Goal: Task Accomplishment & Management: Complete application form

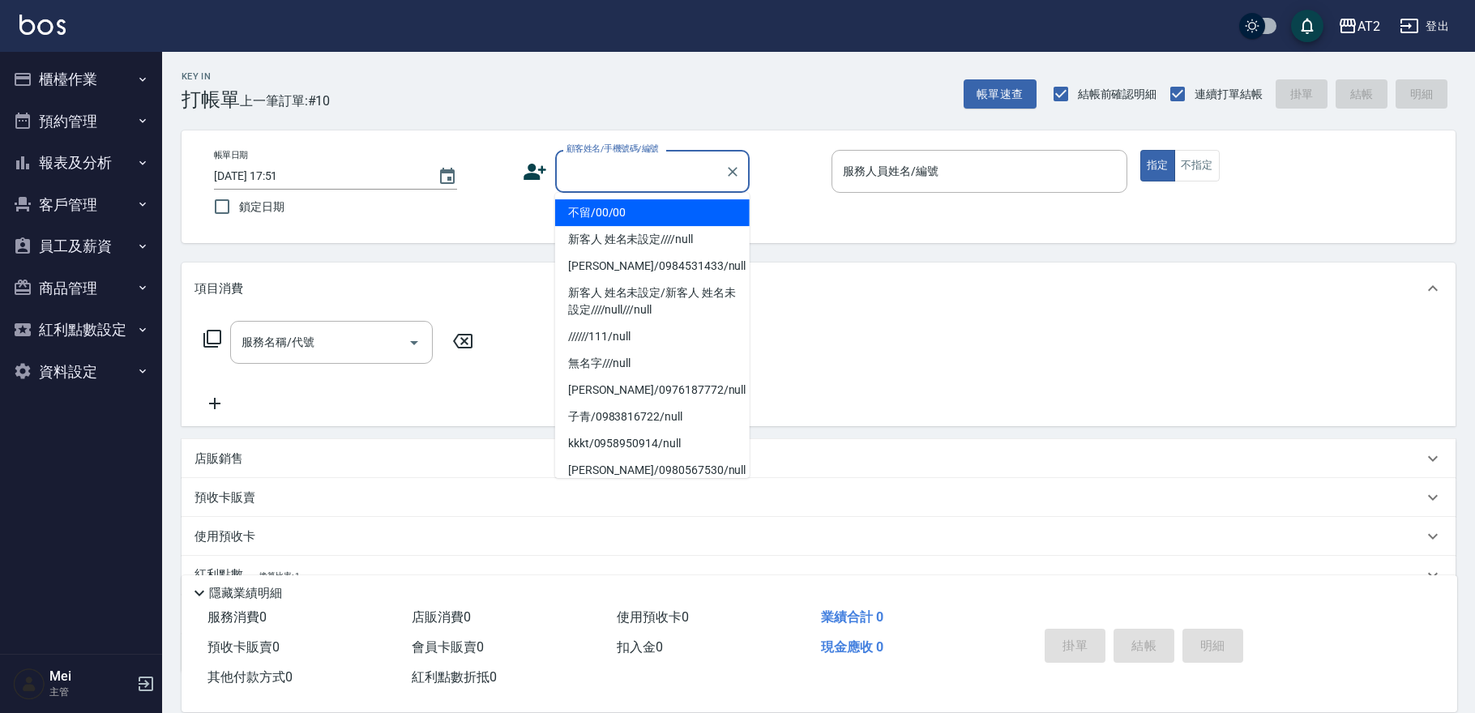
click at [682, 176] on input "顧客姓名/手機號碼/編號" at bounding box center [640, 171] width 156 height 28
click at [636, 213] on li "不留/00/00" at bounding box center [652, 212] width 194 height 27
type input "不留/00/00"
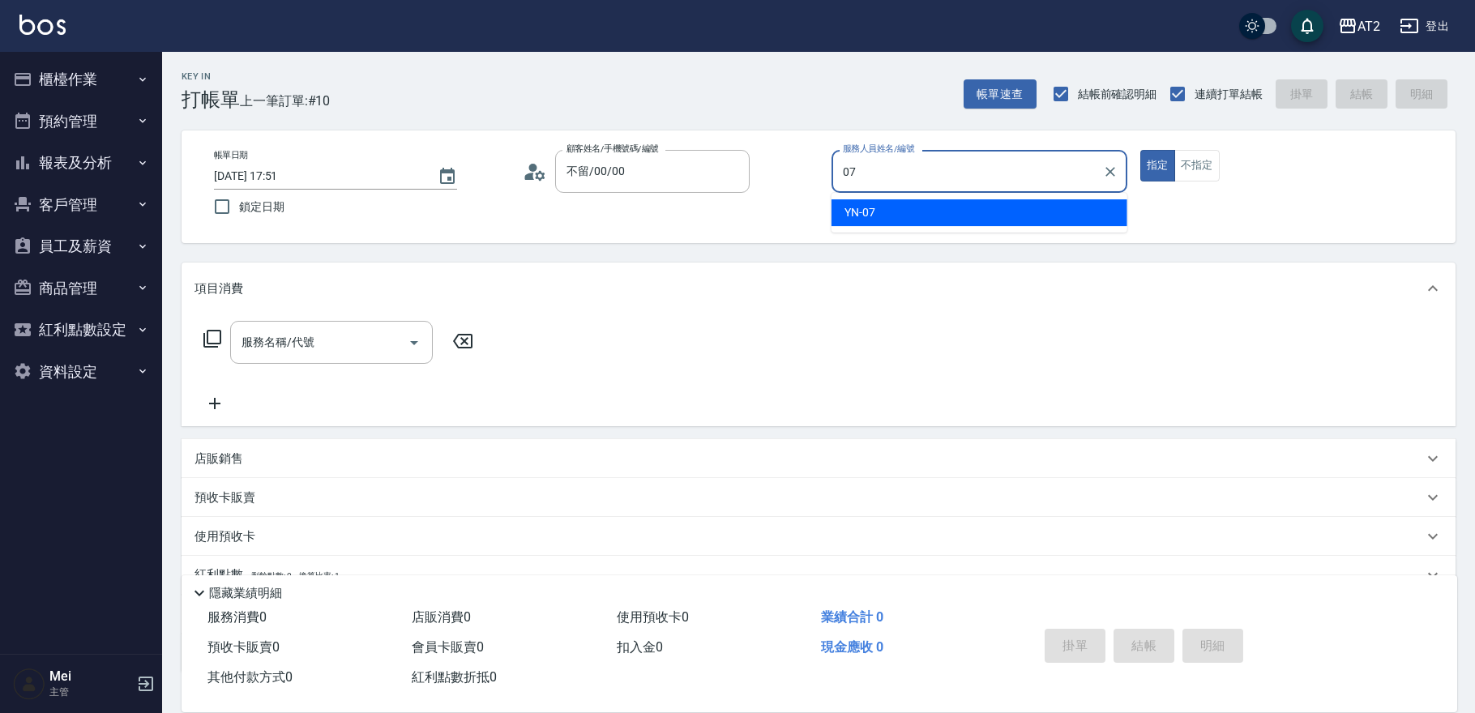
type input "YN-07"
type button "true"
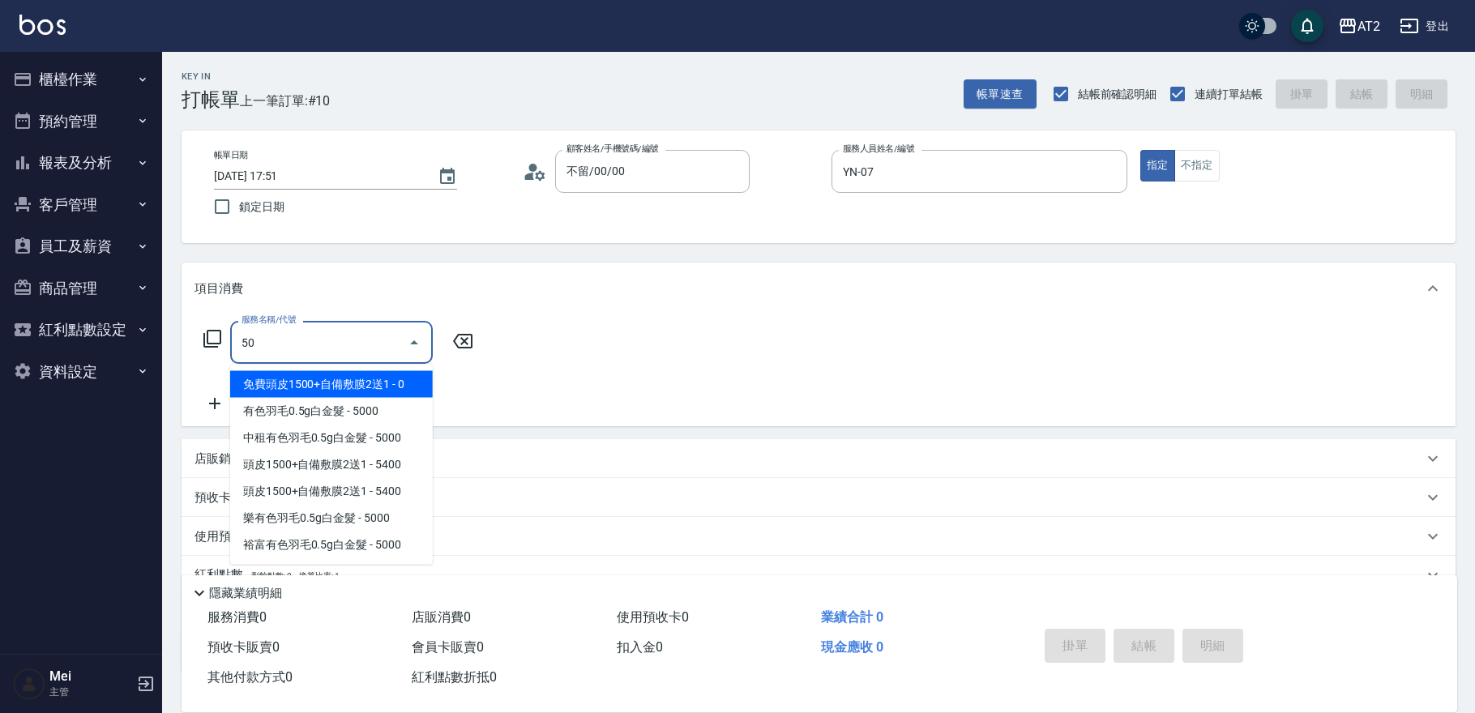
type input "501"
type input "100"
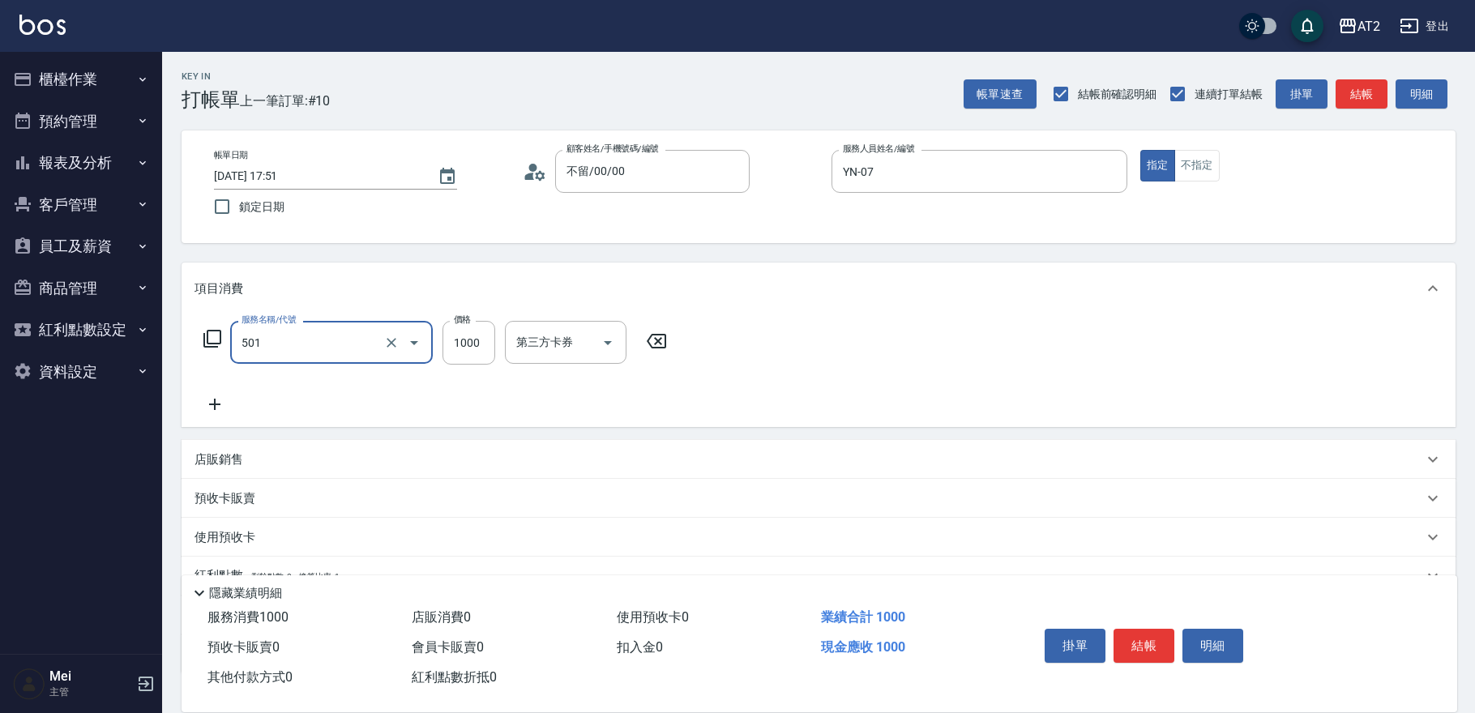
type input "染髮(501)"
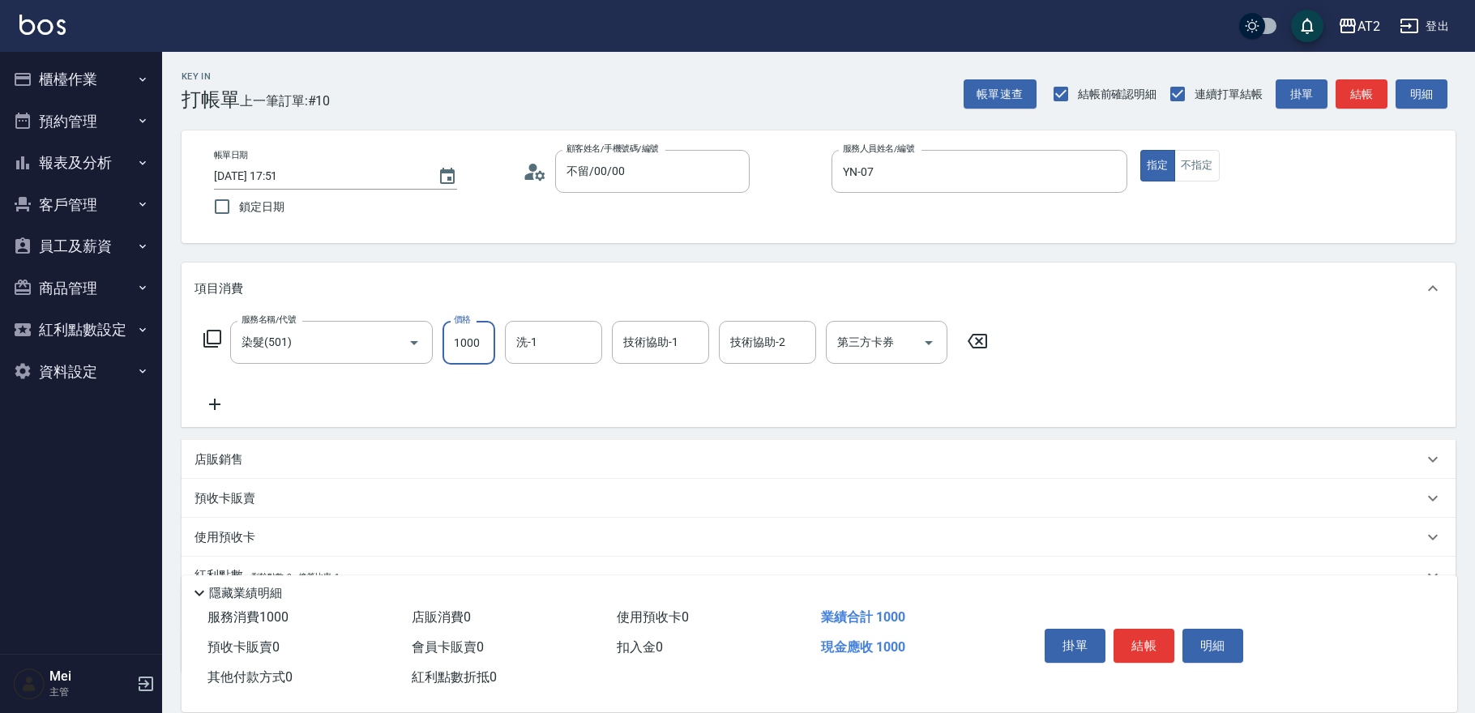
type input "0"
type input "19"
type input "10"
type input "198"
type input "190"
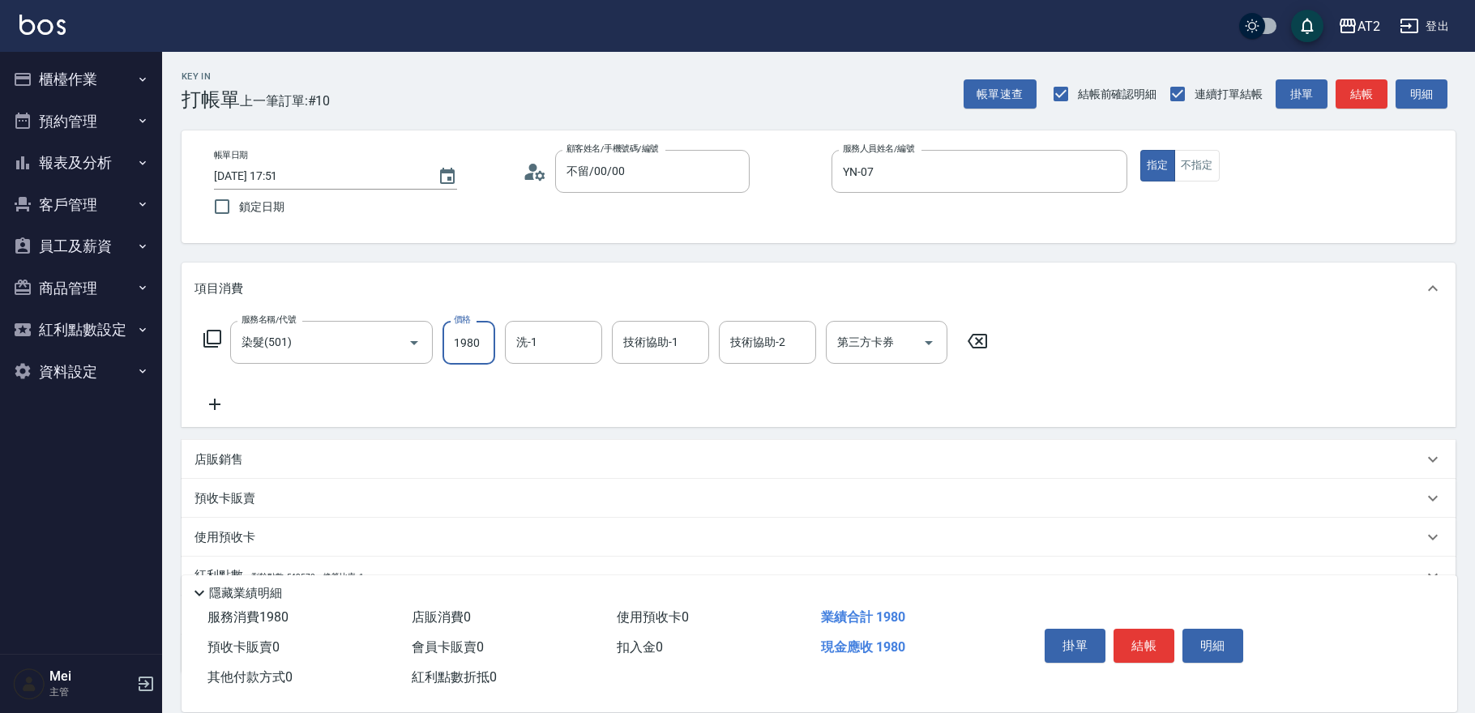
type input "1980"
type input "軒軒-42"
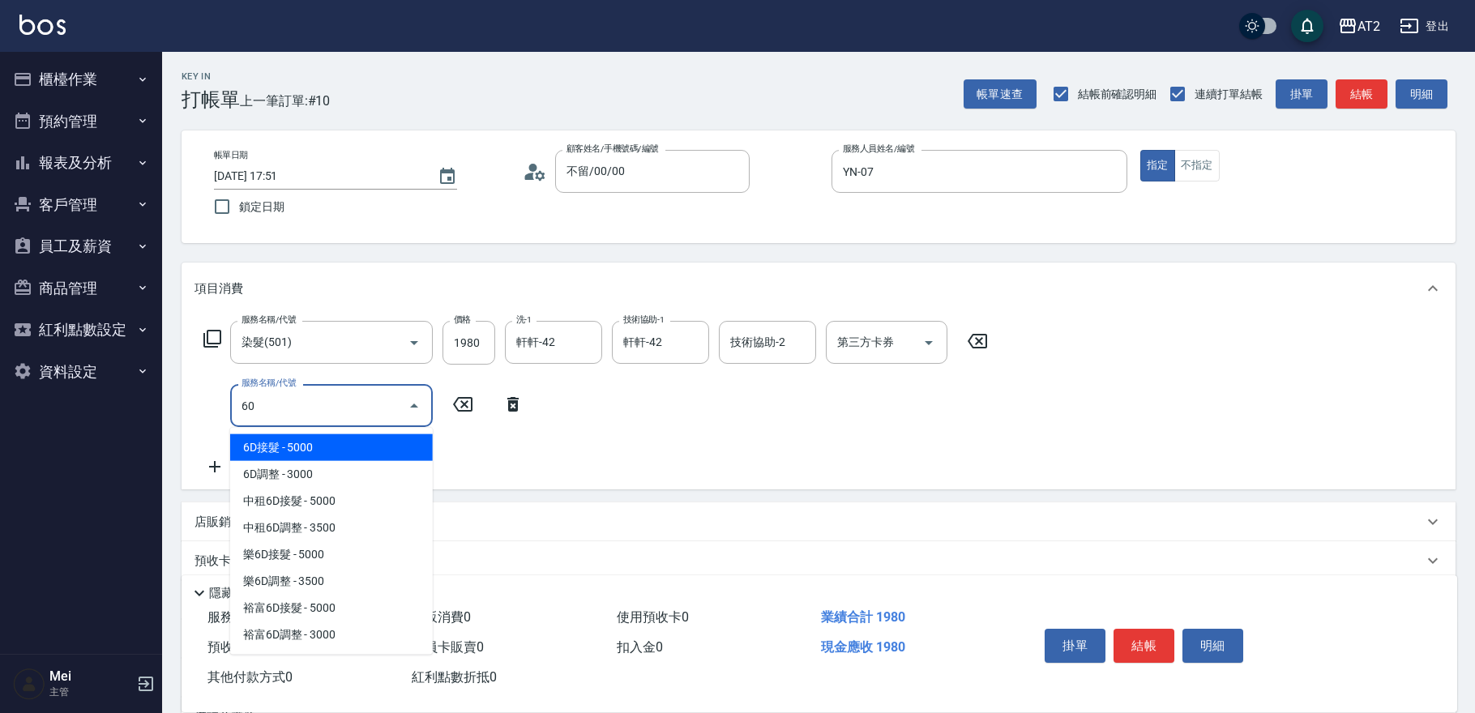
type input "601"
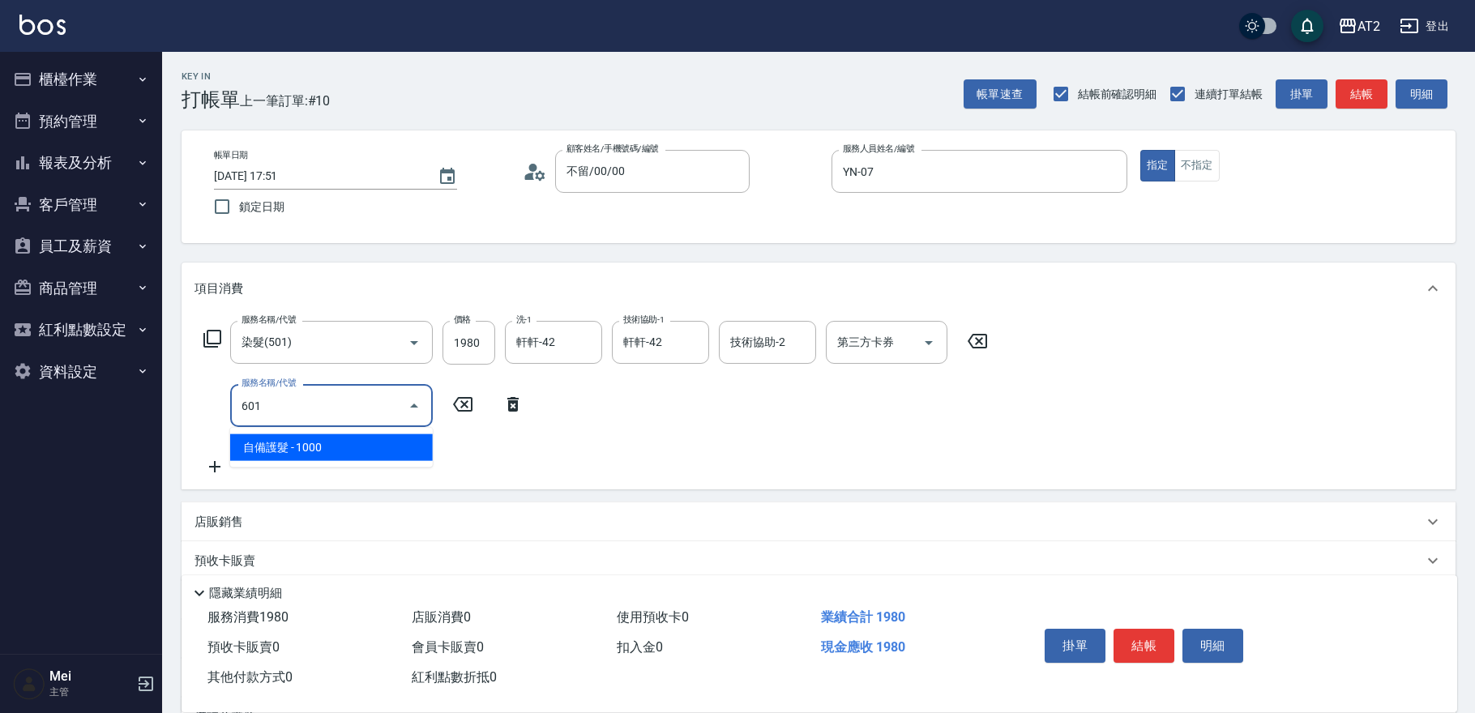
type input "290"
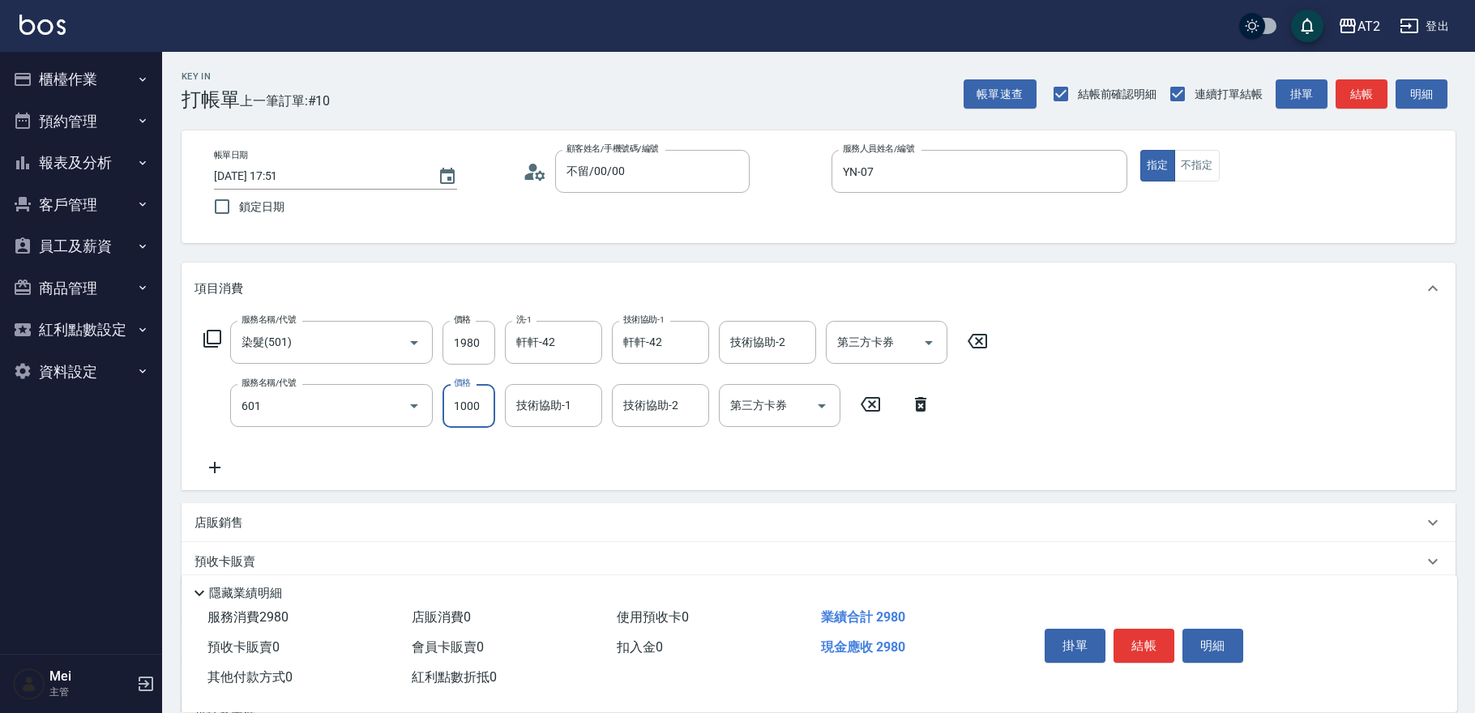
type input "自備護髮(601)"
type input "190"
type input "25"
type input "220"
type input "2500"
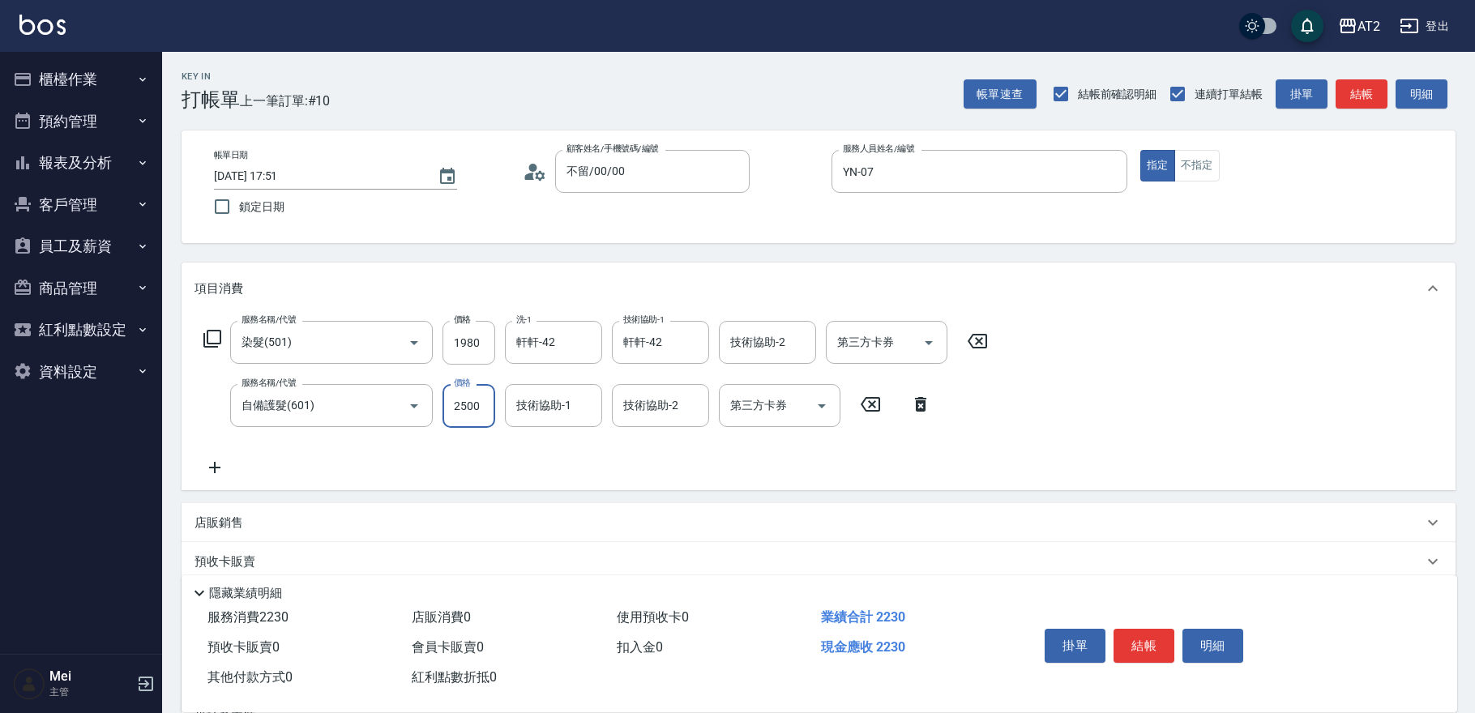
type input "440"
type input "軒軒-42"
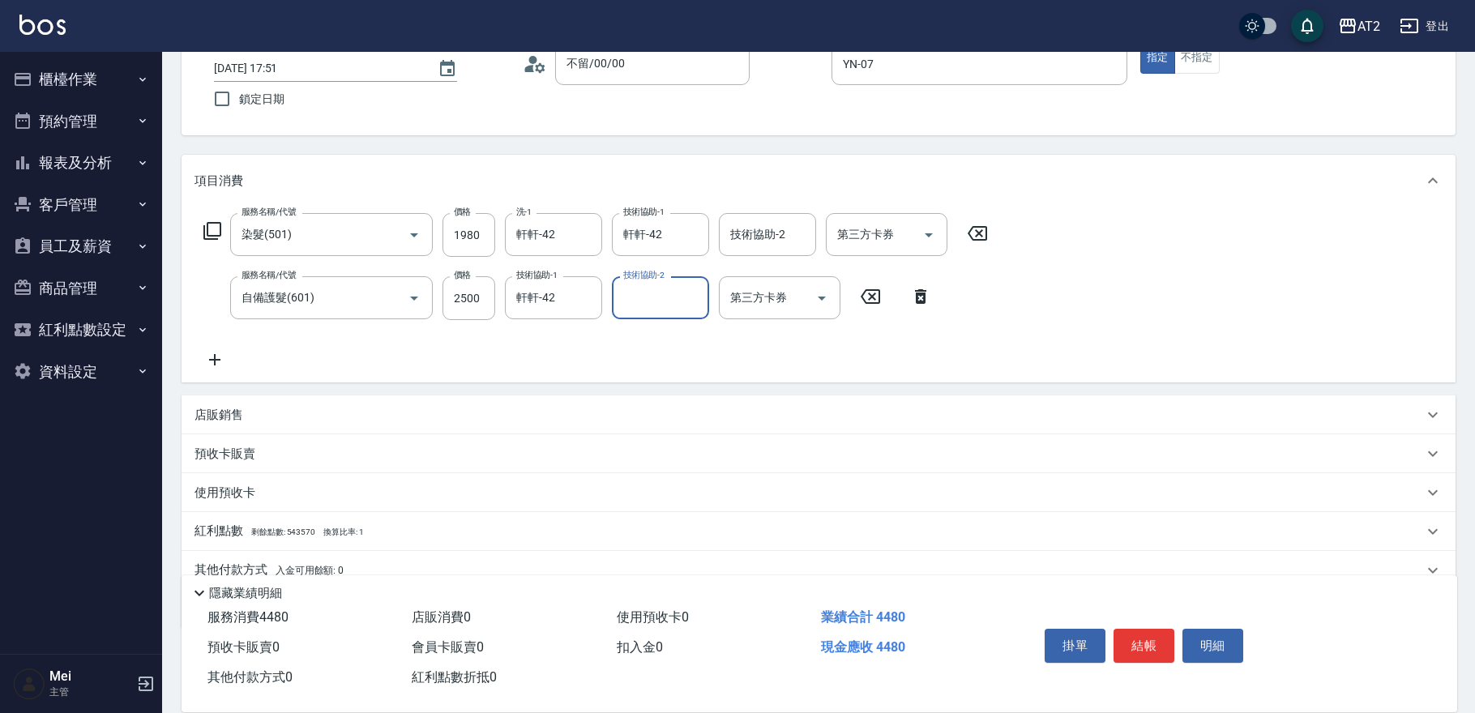
scroll to position [176, 0]
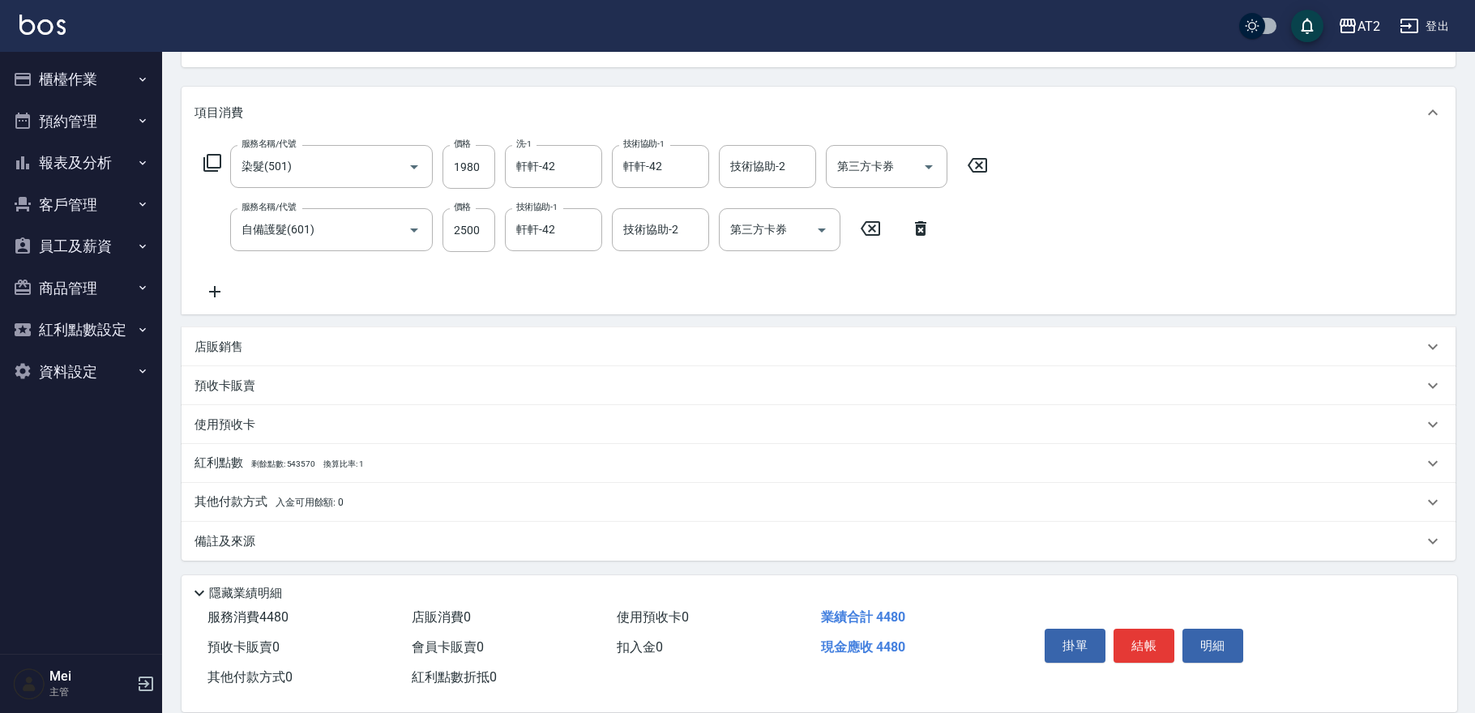
click at [312, 497] on p "其他付款方式 入金可用餘額: 0" at bounding box center [268, 502] width 149 height 18
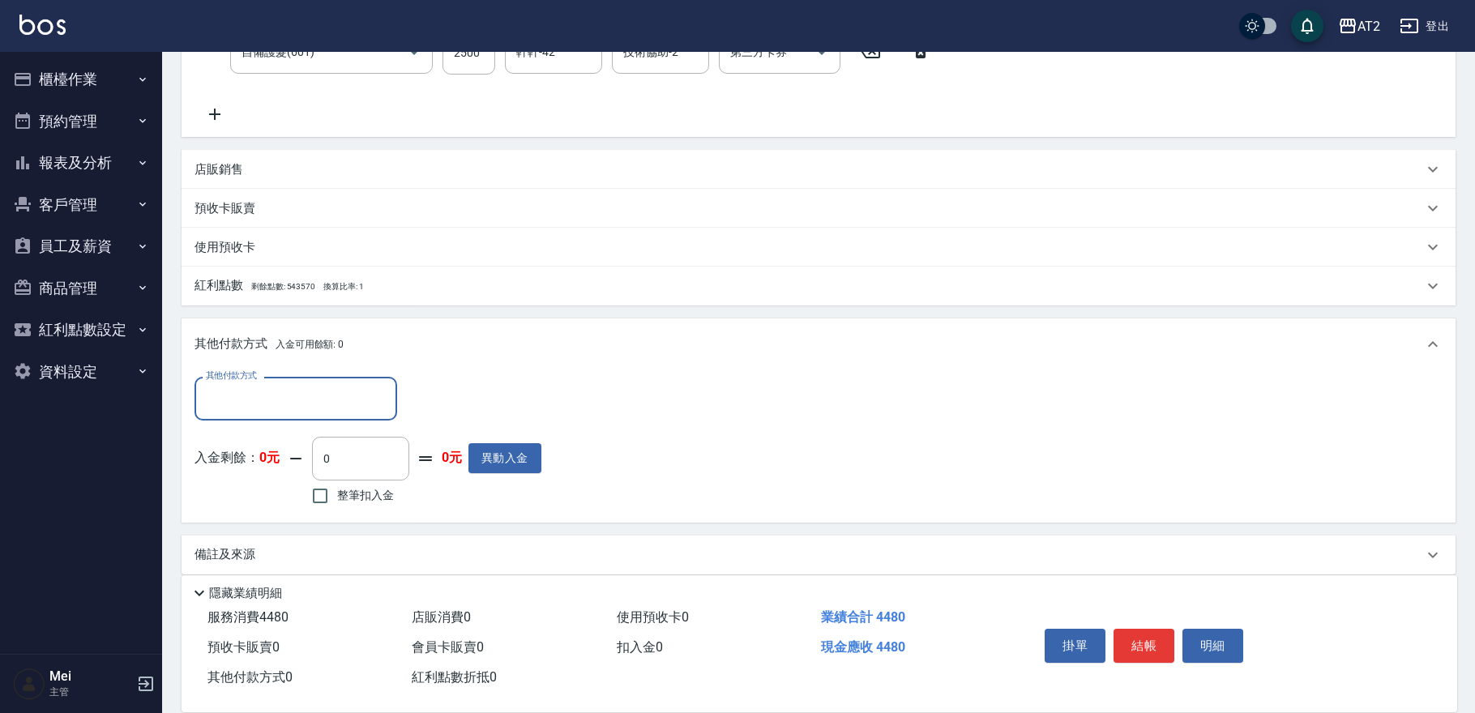
scroll to position [361, 0]
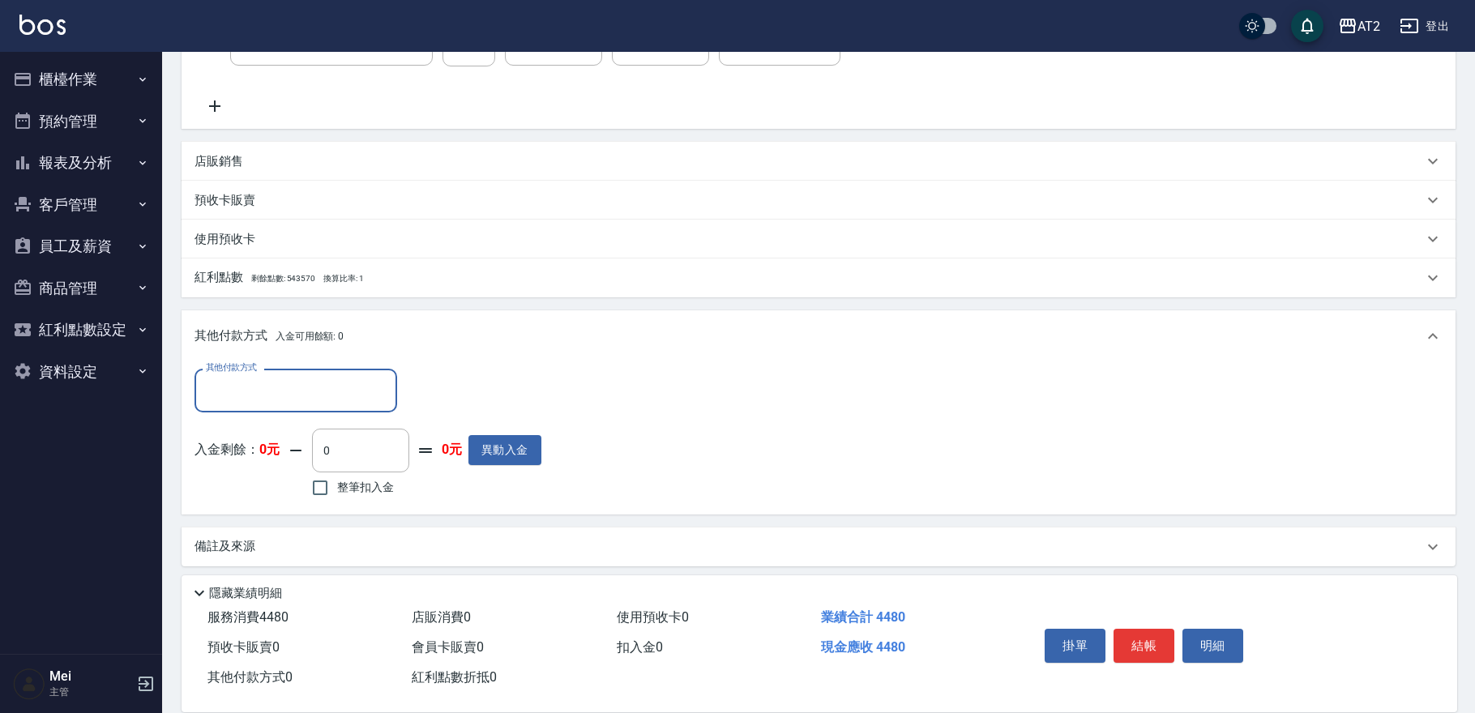
click at [277, 391] on input "其他付款方式" at bounding box center [296, 390] width 188 height 28
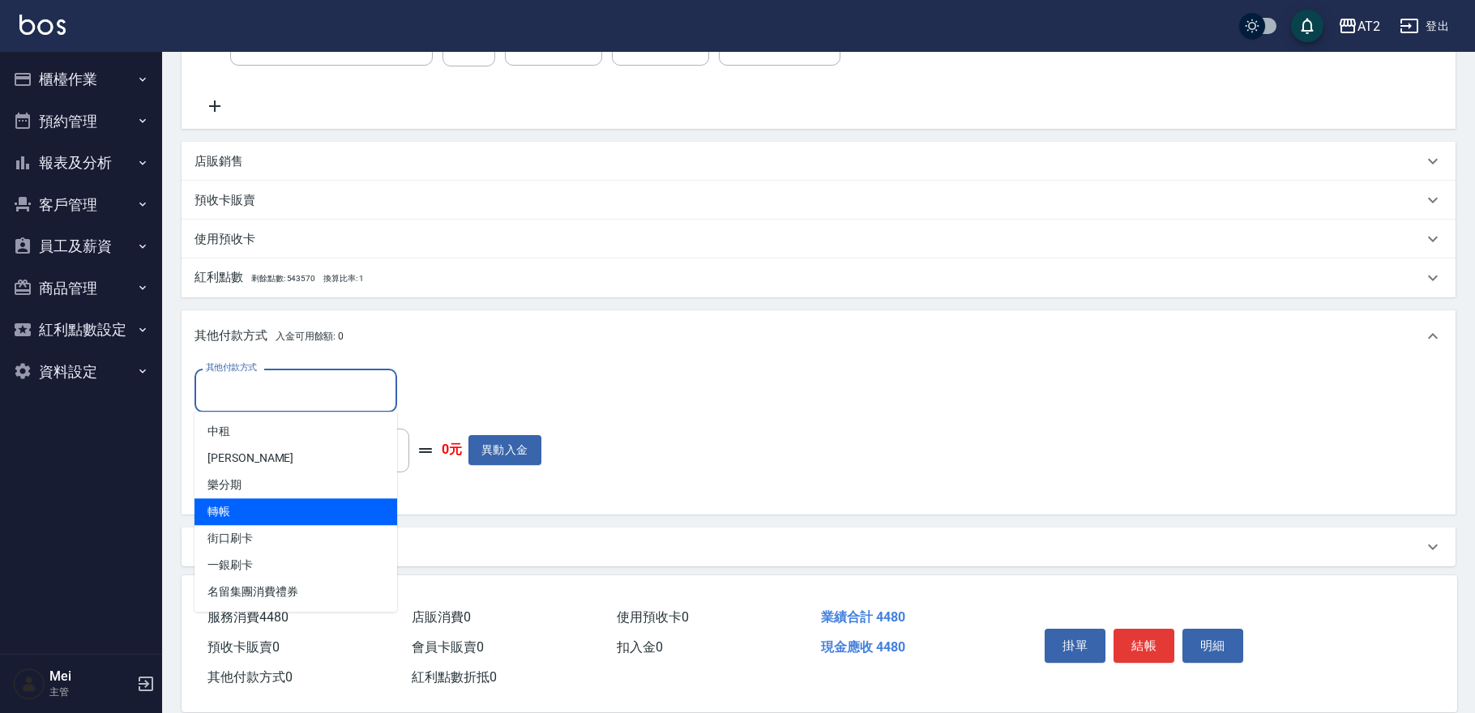
click at [270, 502] on span "轉帳" at bounding box center [295, 511] width 203 height 27
type input "轉帳"
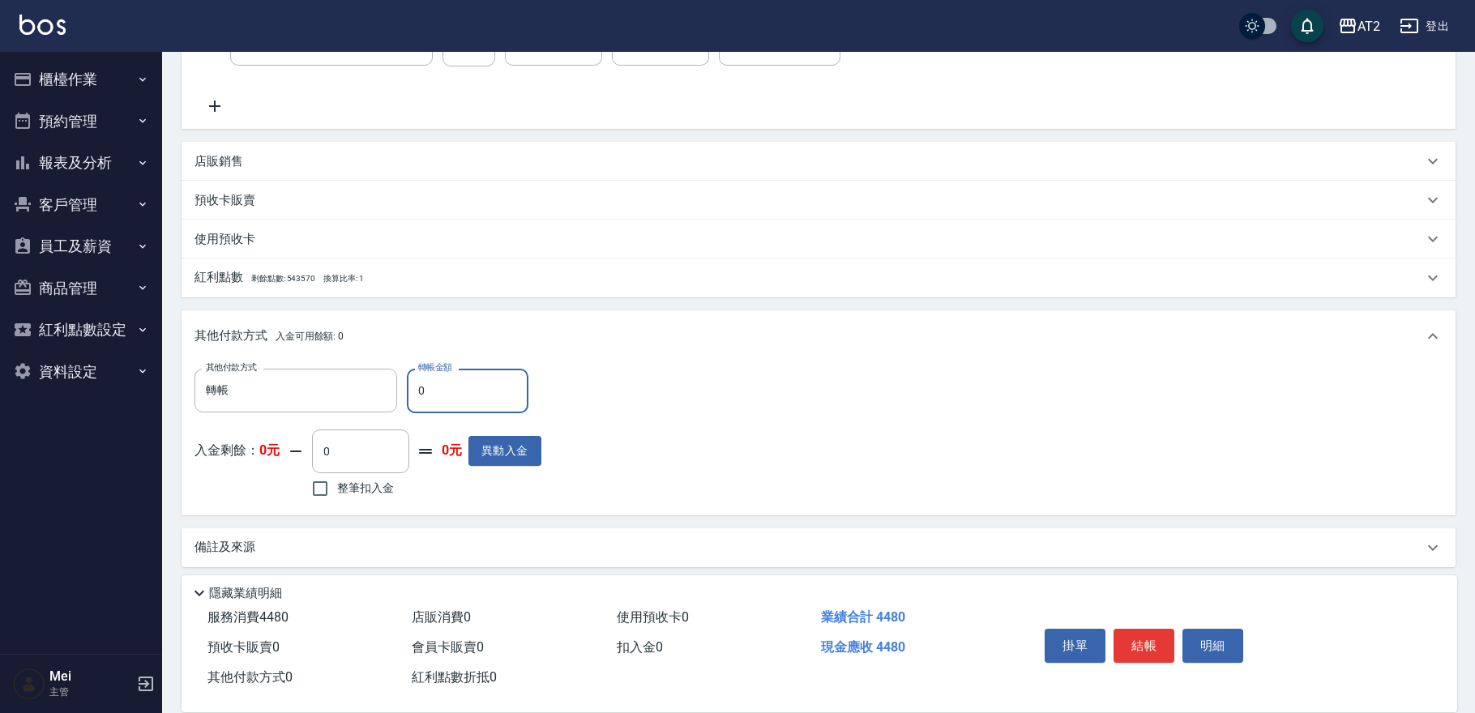
click at [434, 397] on input "0" at bounding box center [468, 391] width 122 height 44
type input "44"
type input "400"
type input "448"
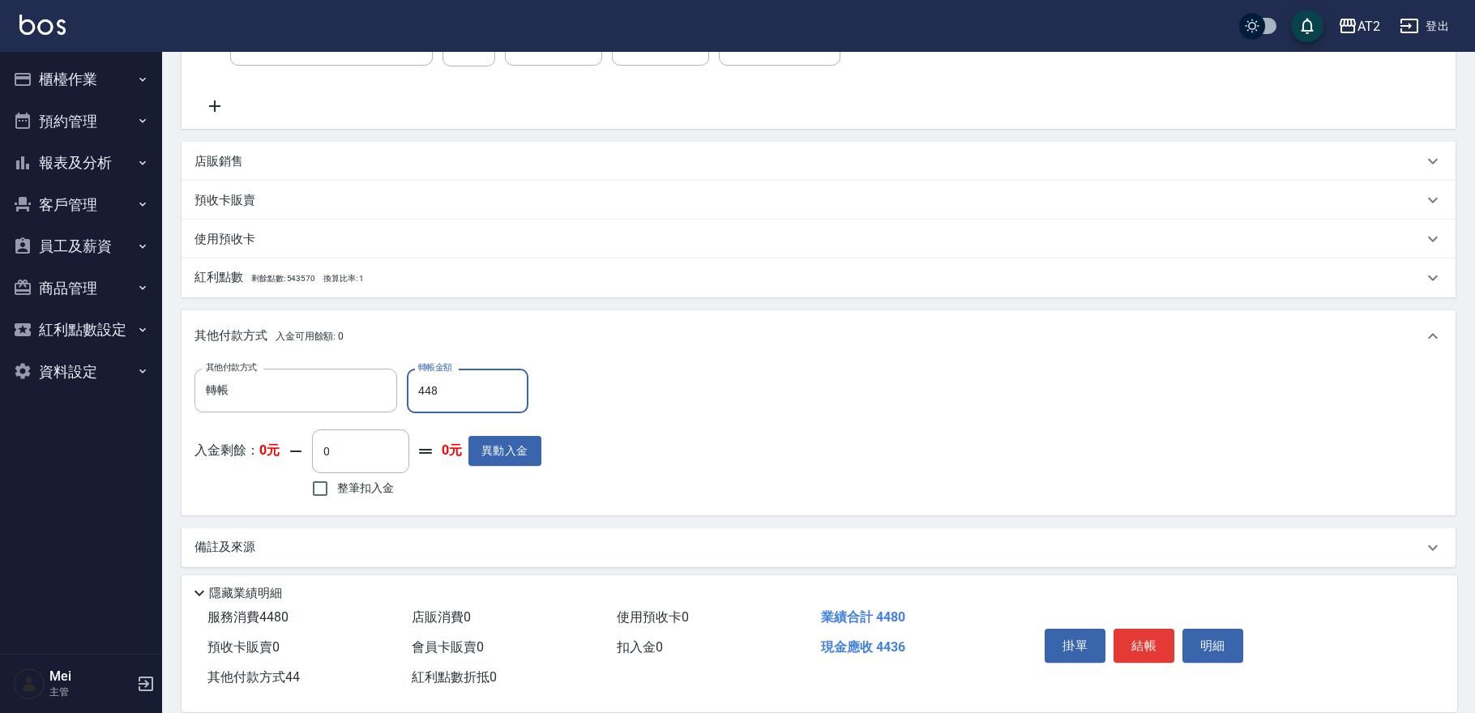
type input "0"
type input "4480"
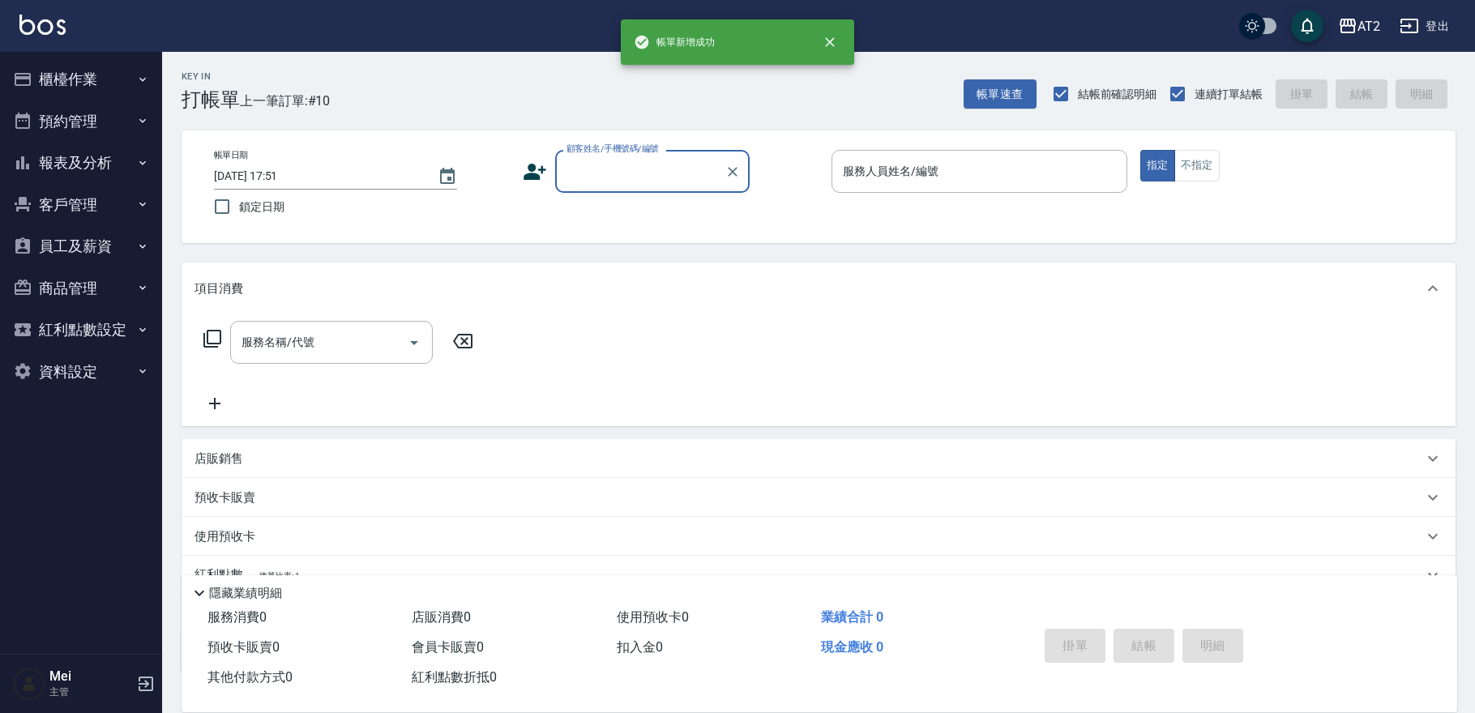
scroll to position [0, 0]
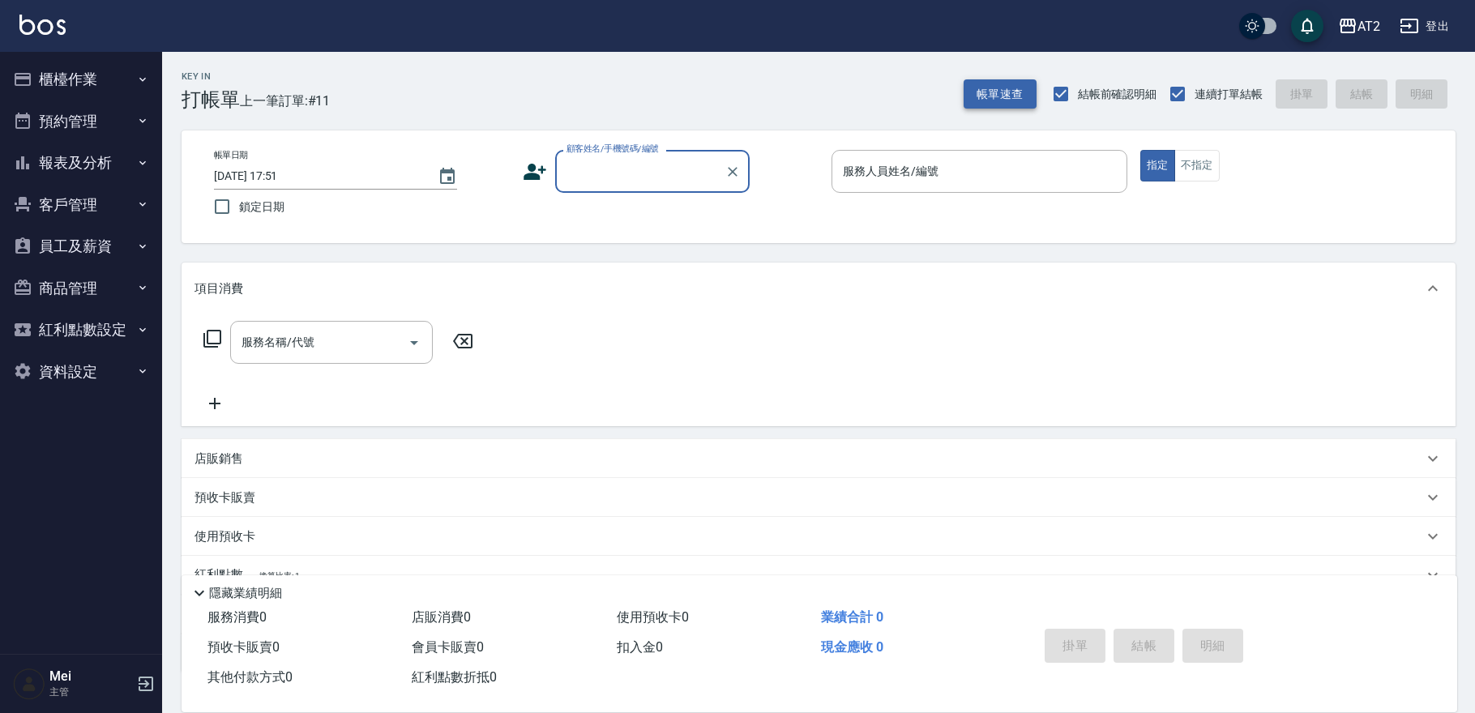
click at [1004, 90] on button "帳單速查" at bounding box center [999, 94] width 73 height 30
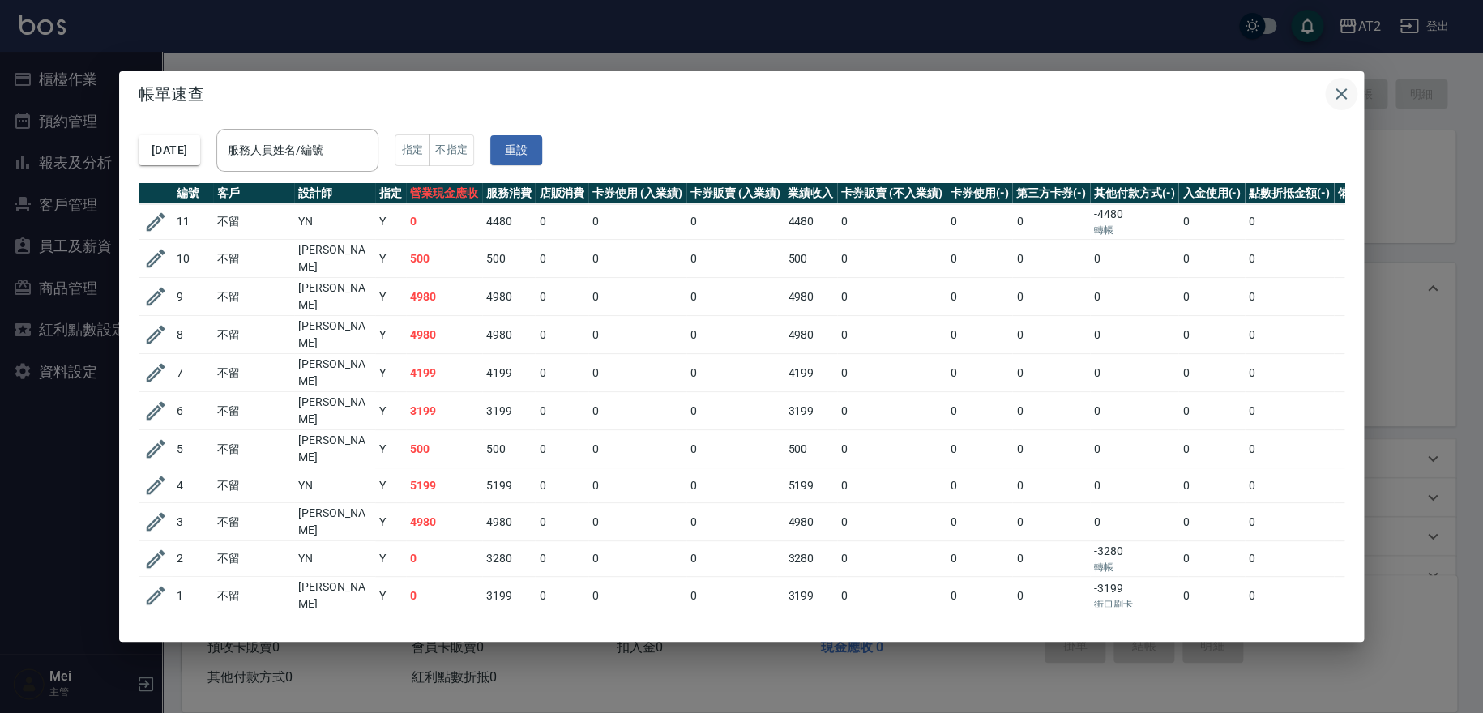
click at [1338, 92] on icon "button" at bounding box center [1340, 93] width 11 height 11
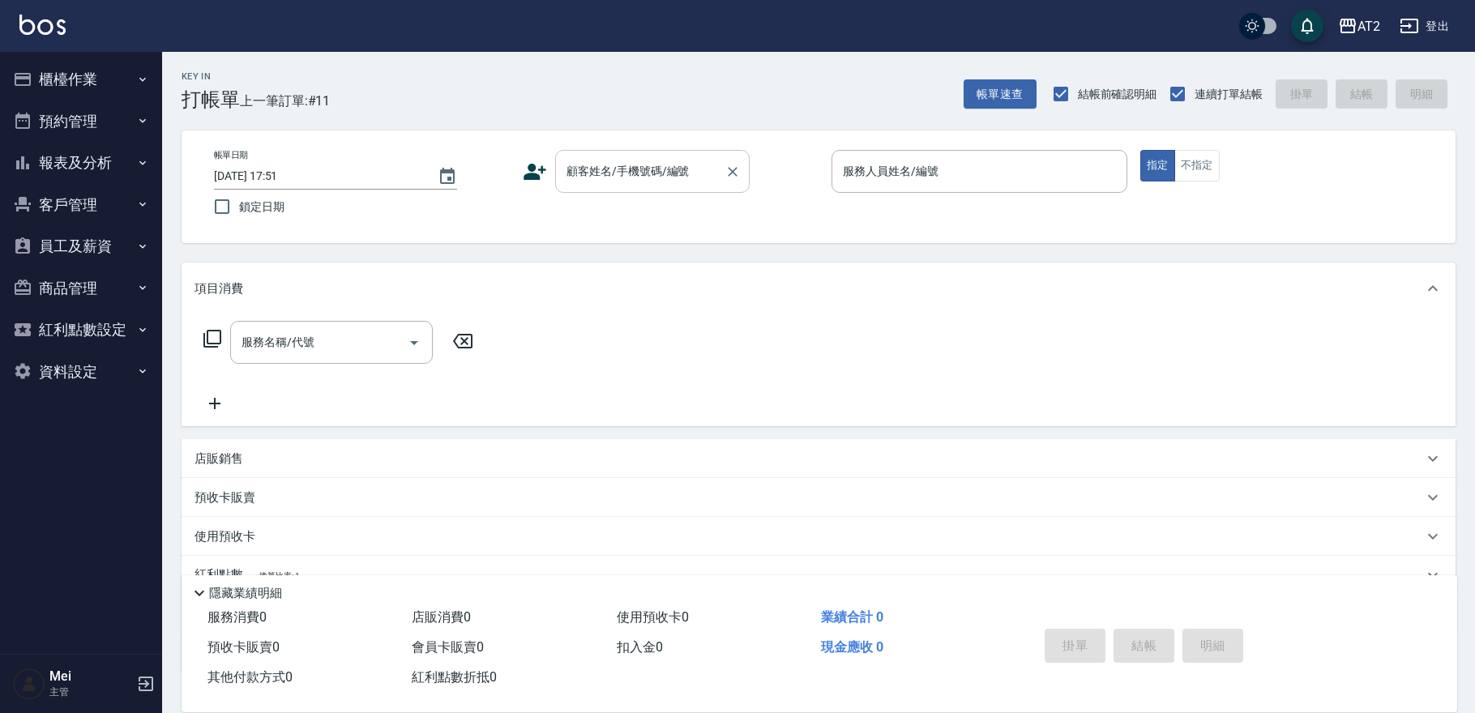
click at [685, 154] on div "顧客姓名/手機號碼/編號" at bounding box center [652, 171] width 194 height 43
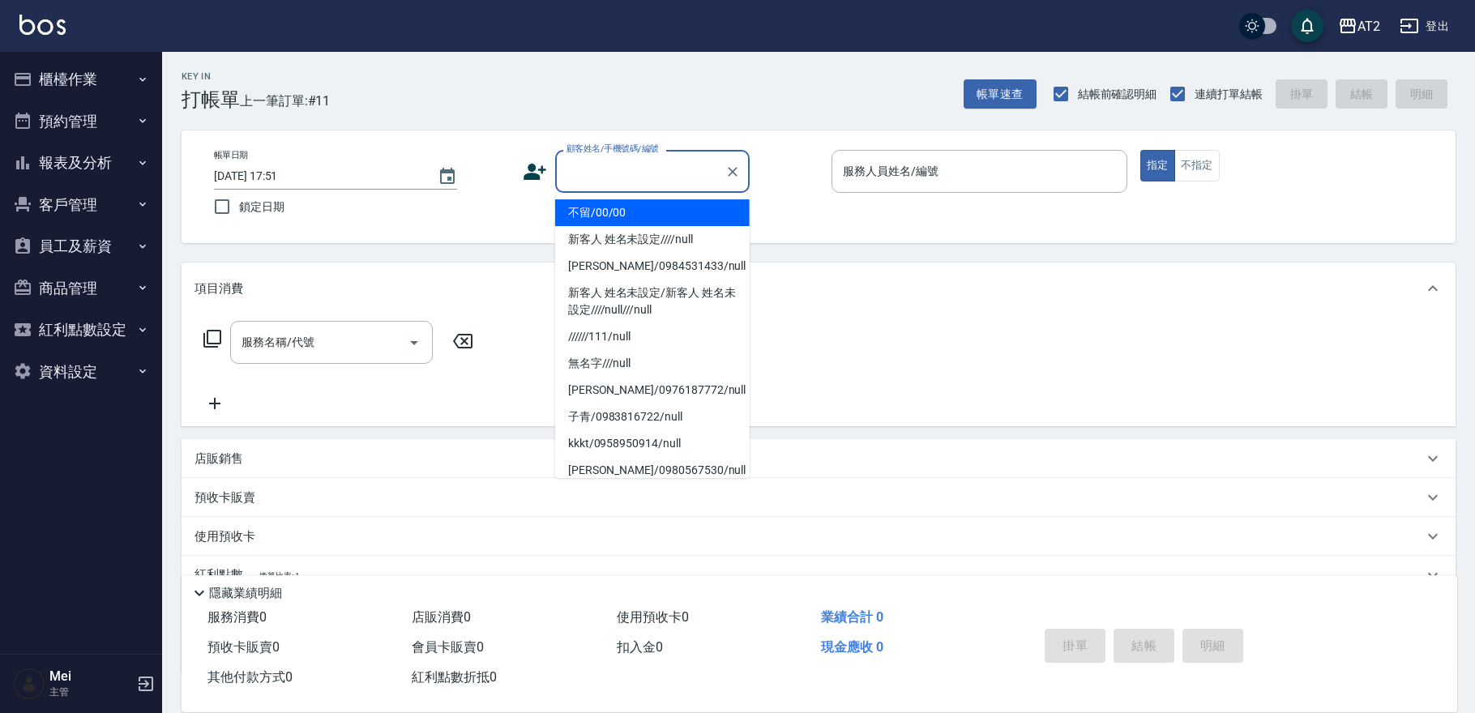
click at [634, 211] on li "不留/00/00" at bounding box center [652, 212] width 194 height 27
type input "不留/00/00"
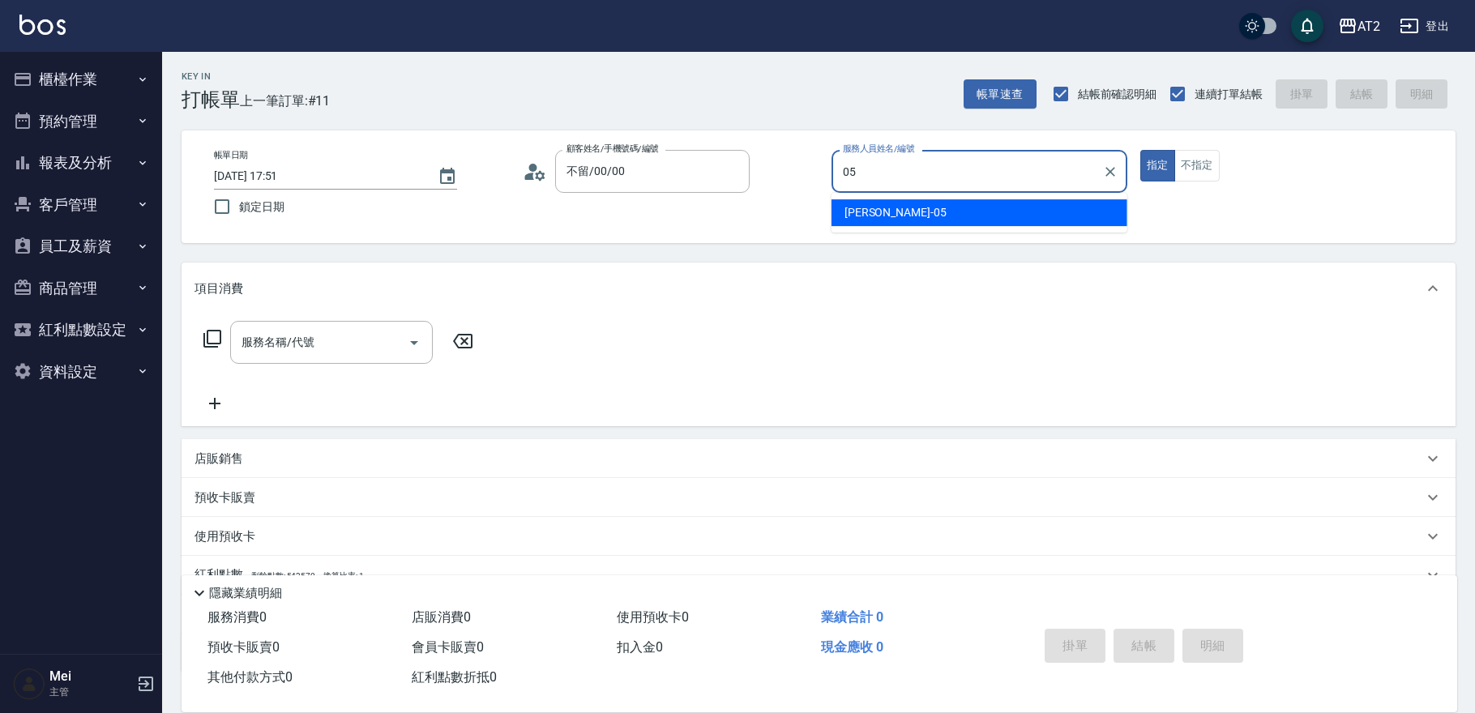
type input "Rebecca-05"
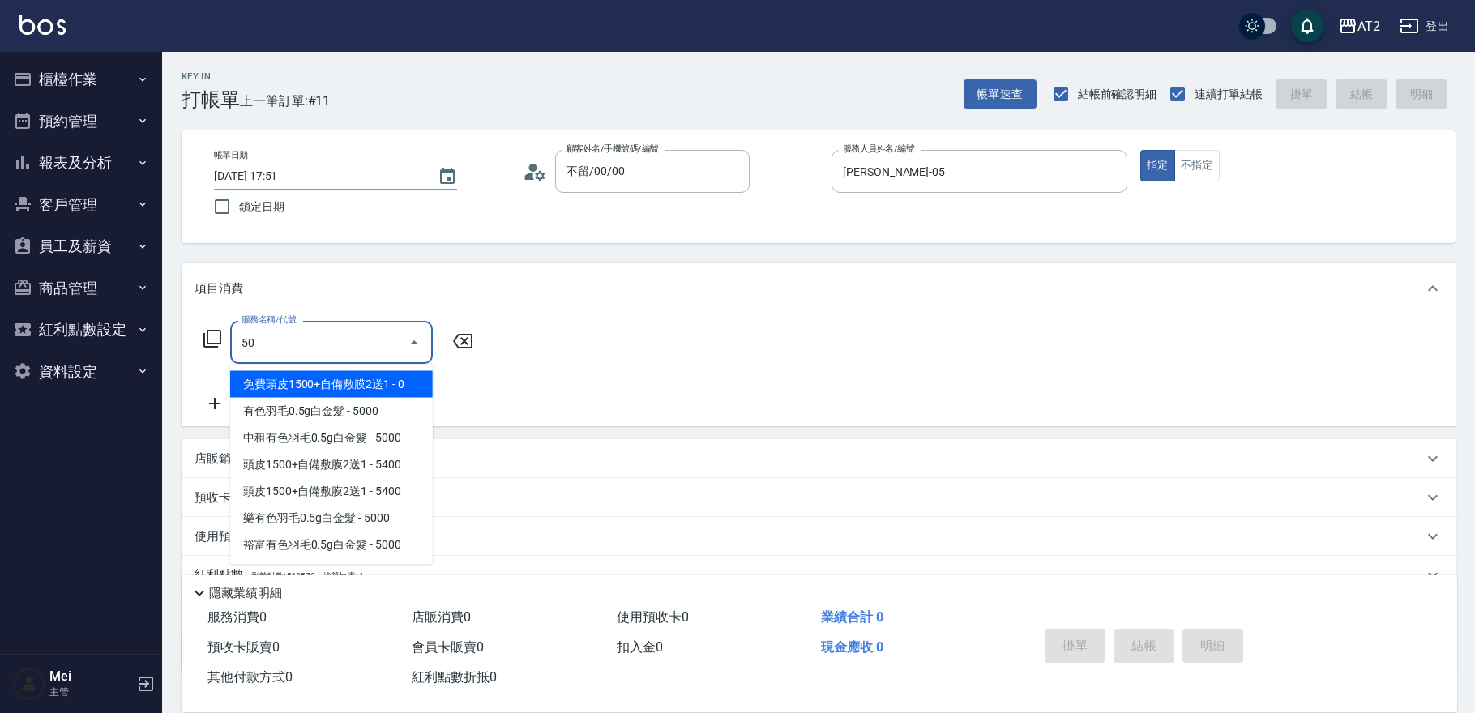
type input "501"
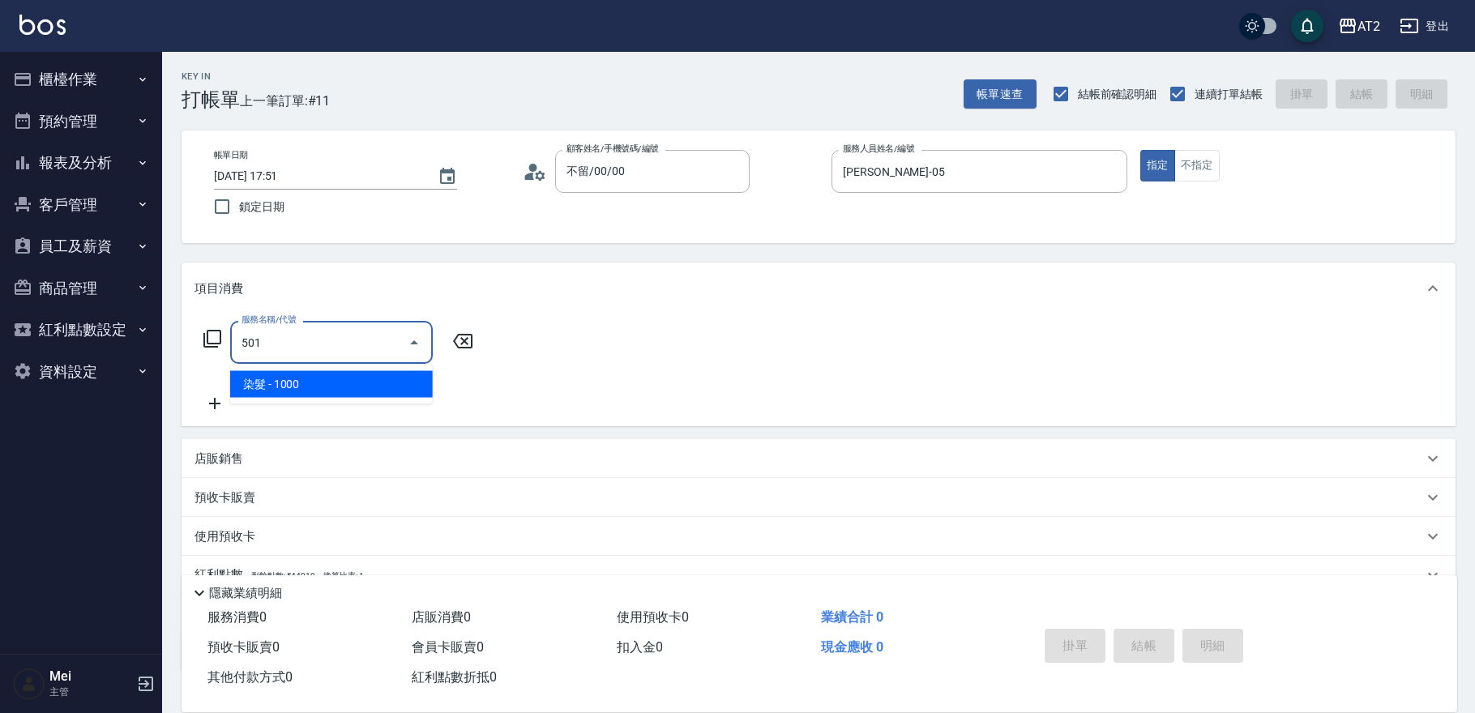
type input "100"
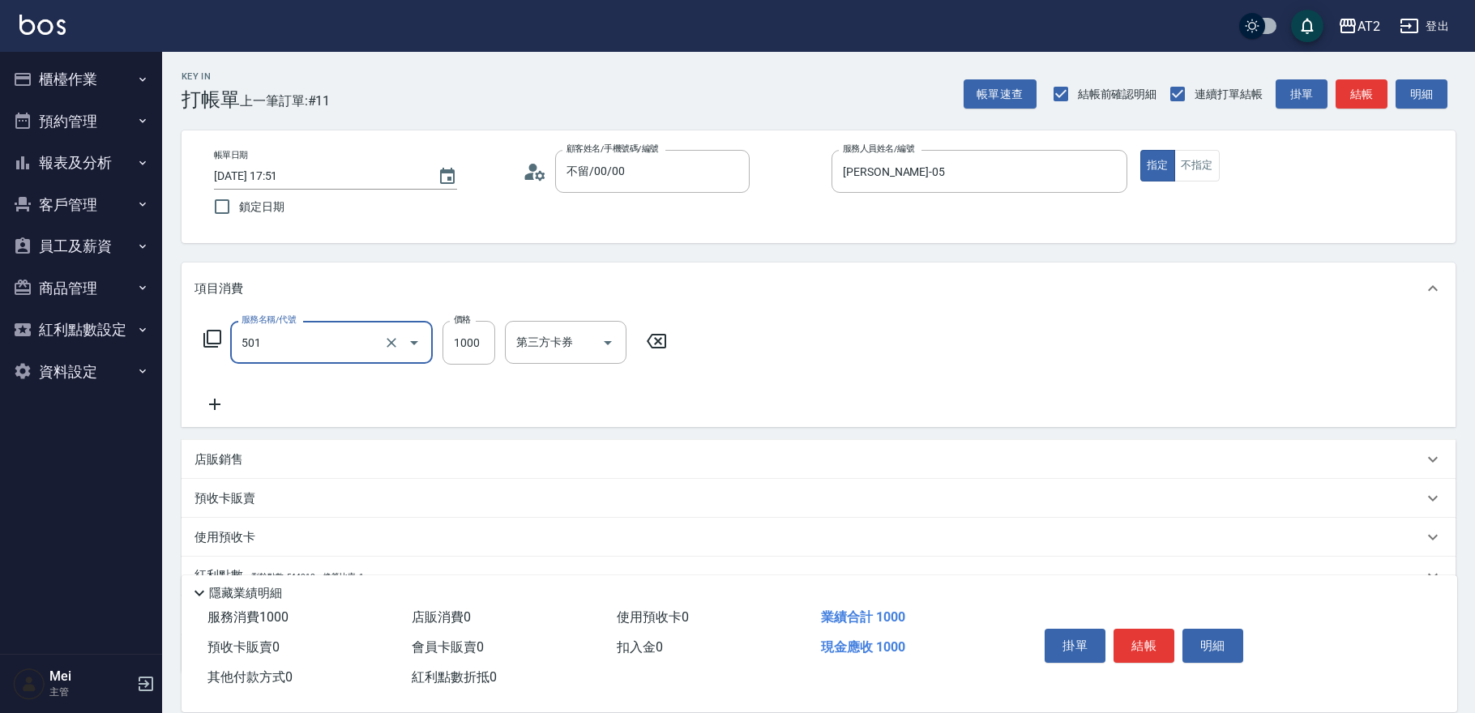
type input "染髮(501)"
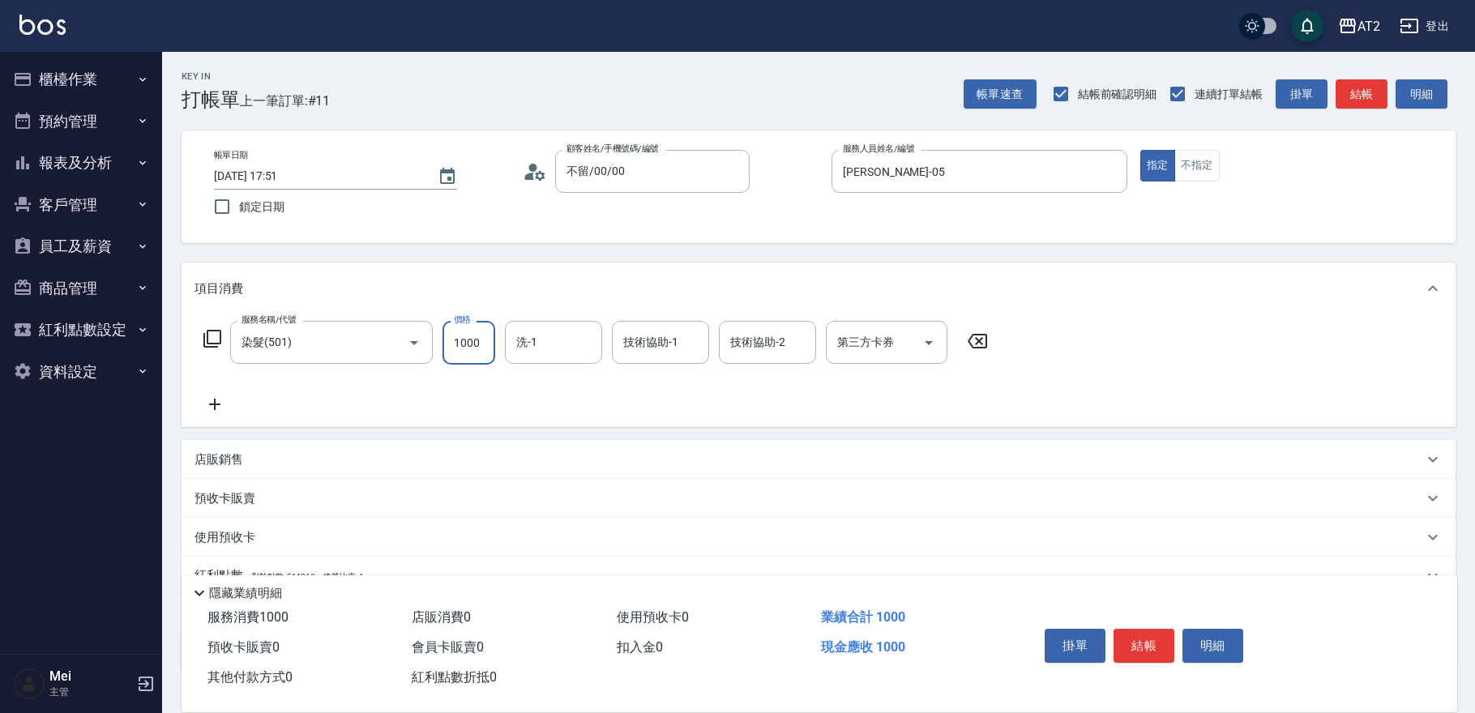
type input "0"
type input "22"
type input "20"
type input "223"
type input "0"
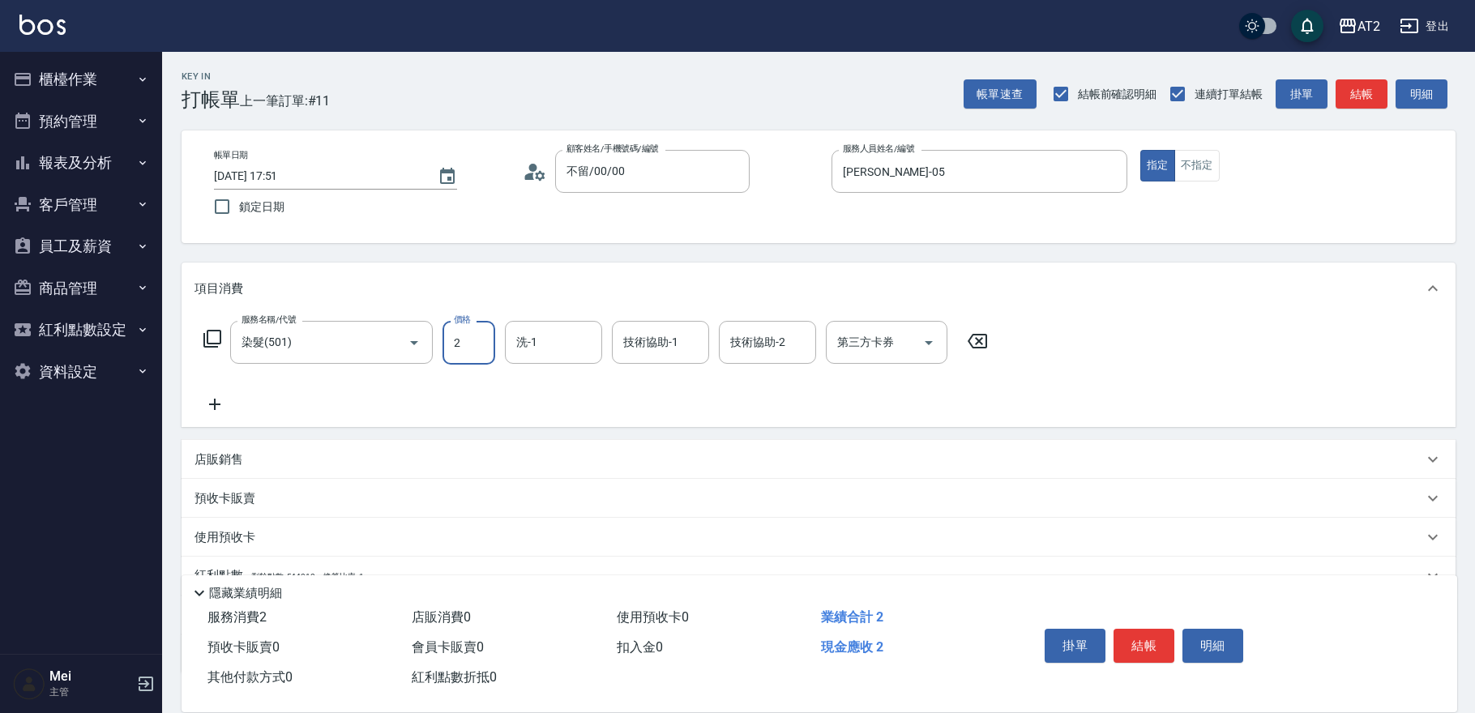
type input "23"
type input "20"
type input "238"
type input "230"
type input "2380"
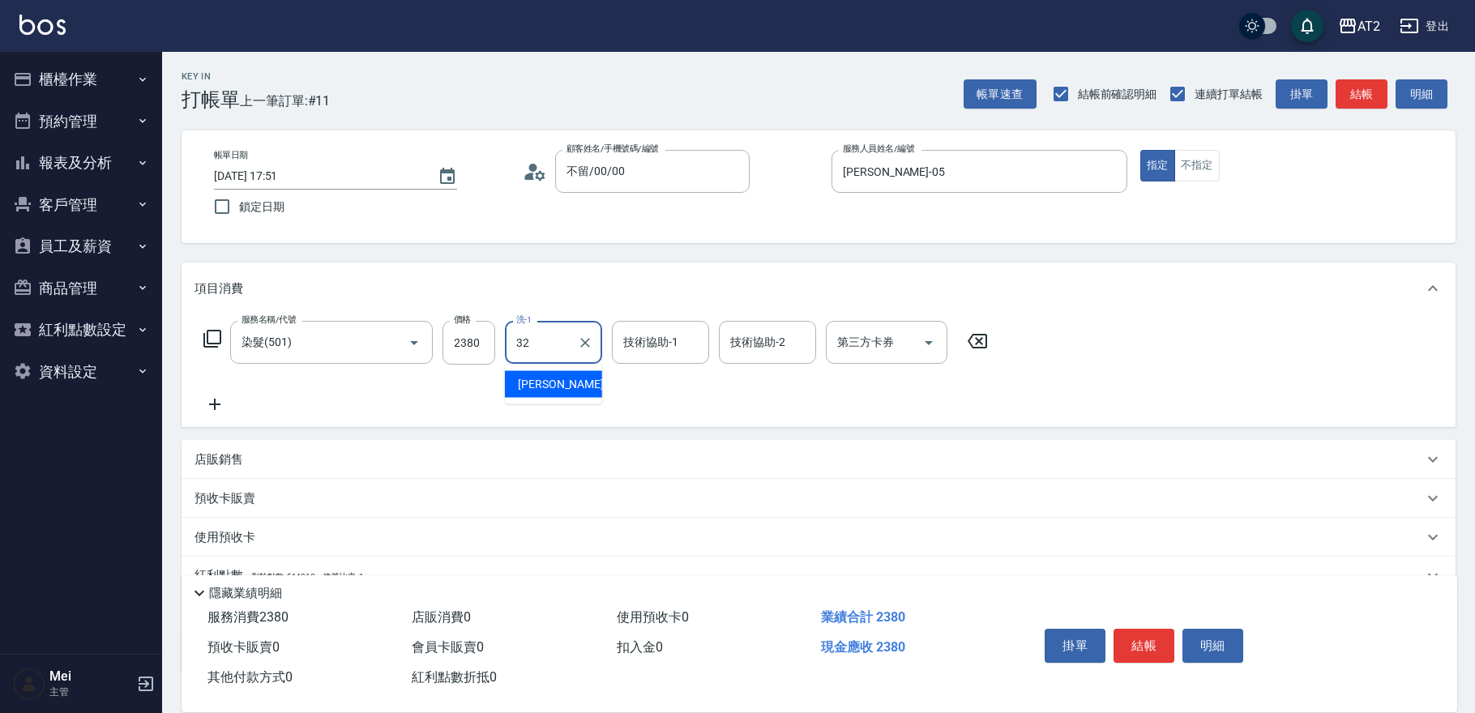
type input "紫涵-32"
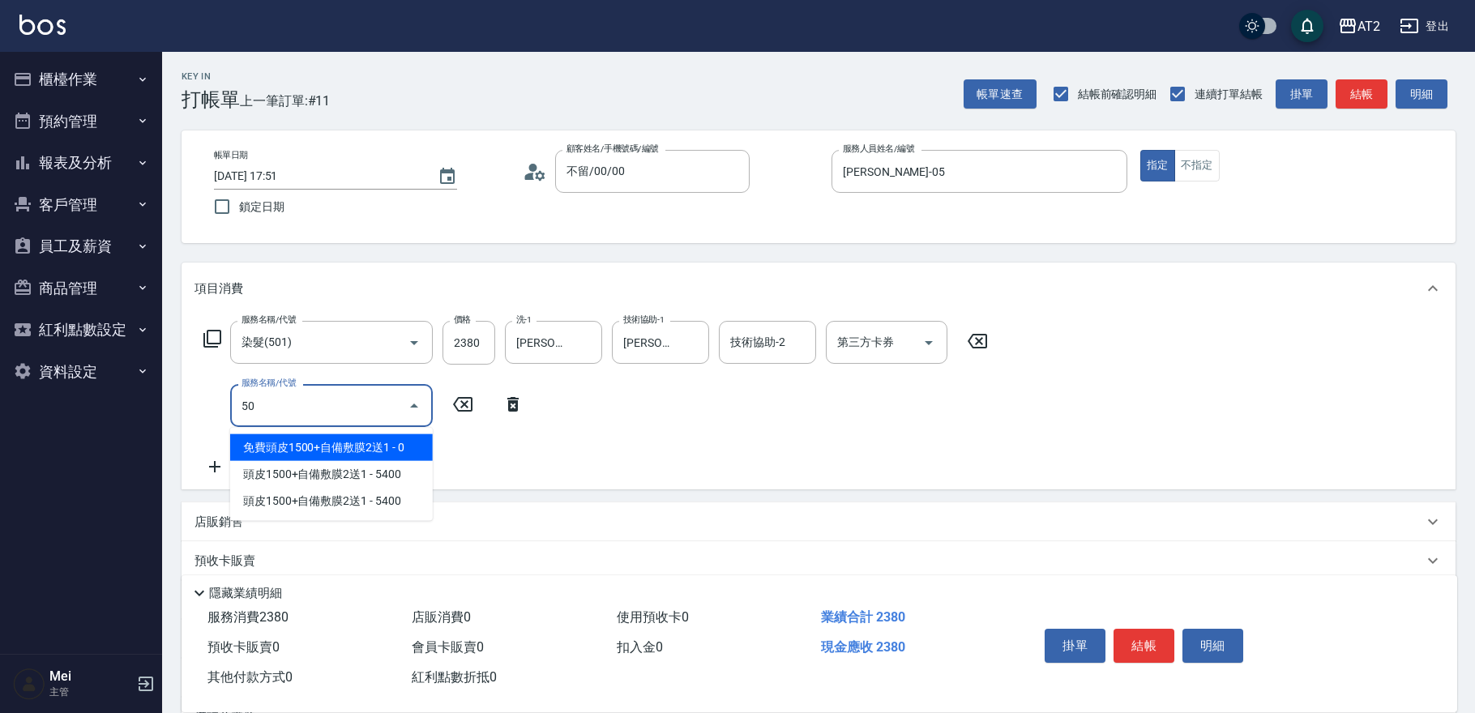
type input "502"
type input "280"
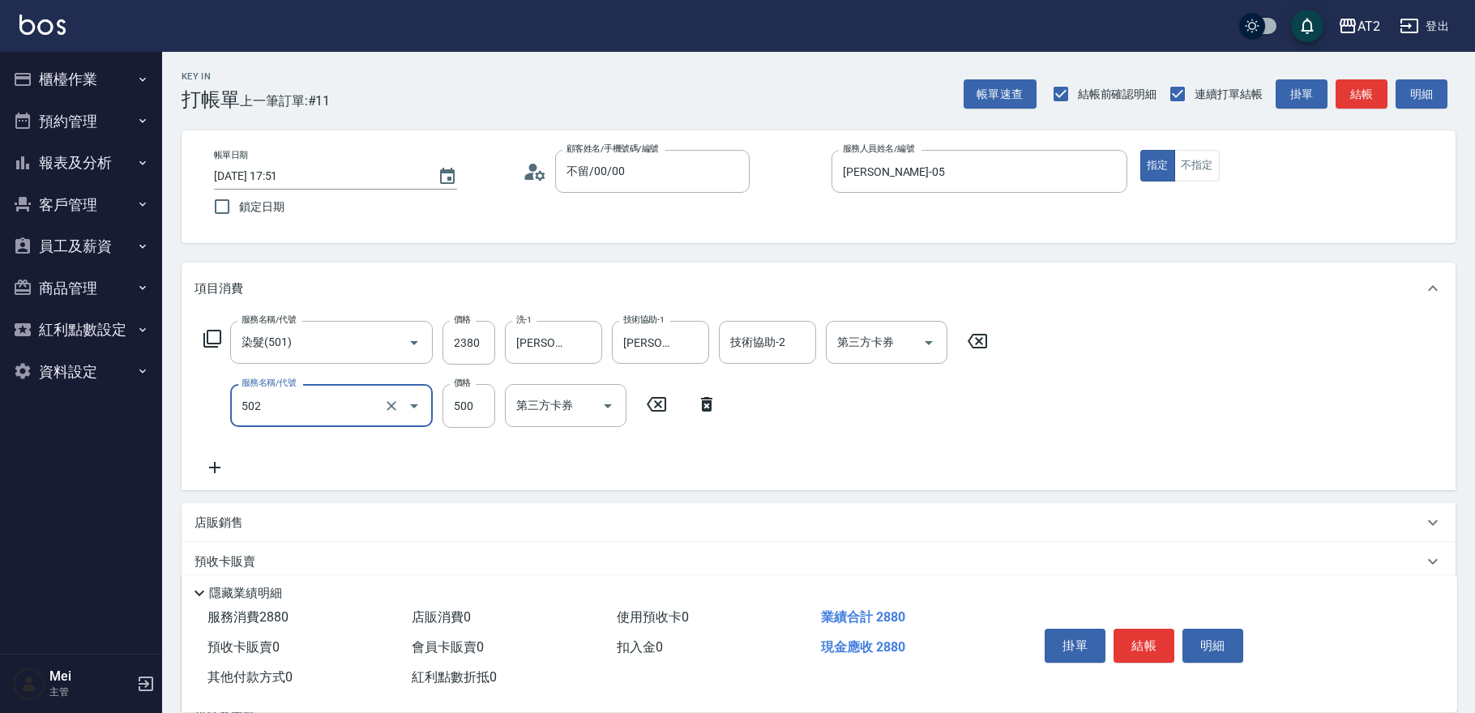
type input "漂髮(502)"
type input "230"
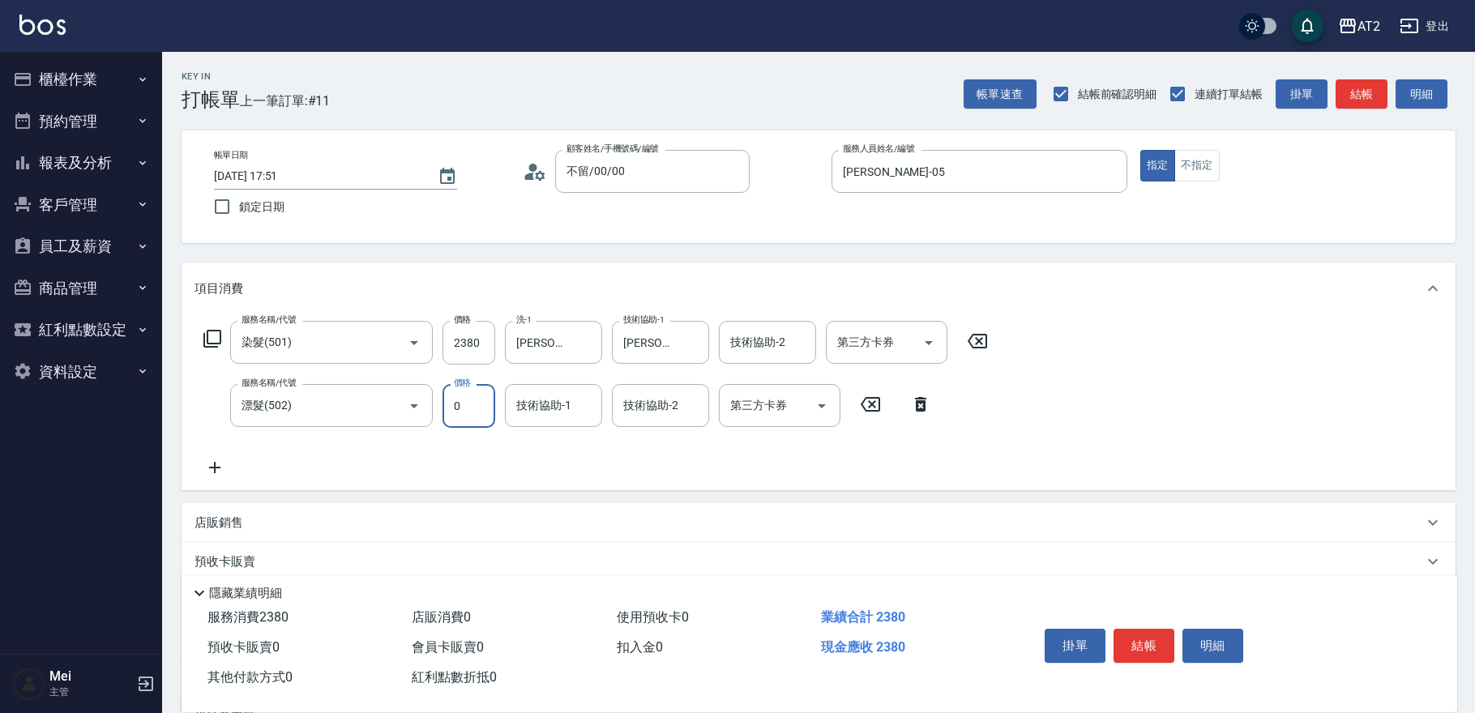
type input "0"
type input "紫涵-32"
